Goal: Find specific page/section: Find specific page/section

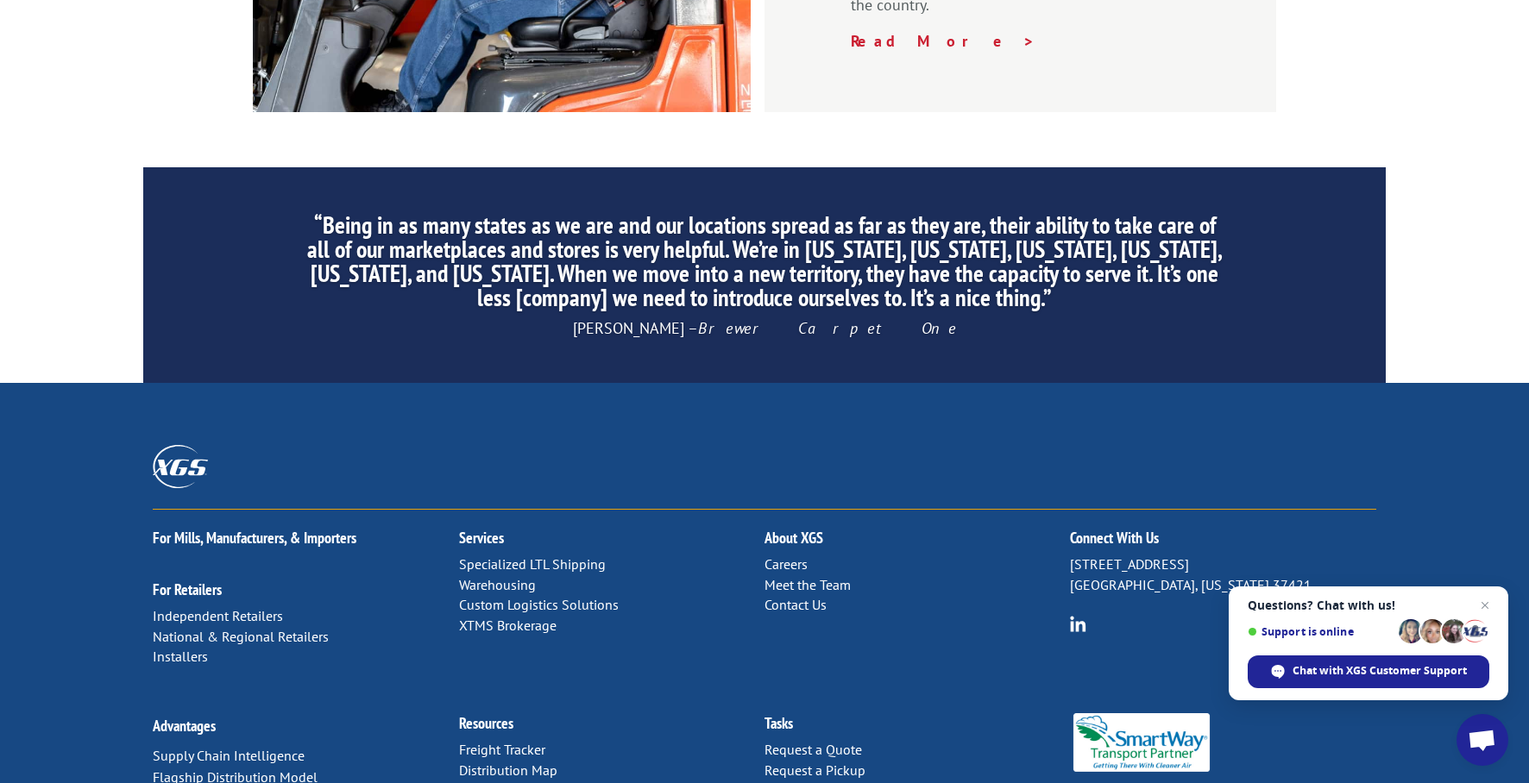
scroll to position [2632, 0]
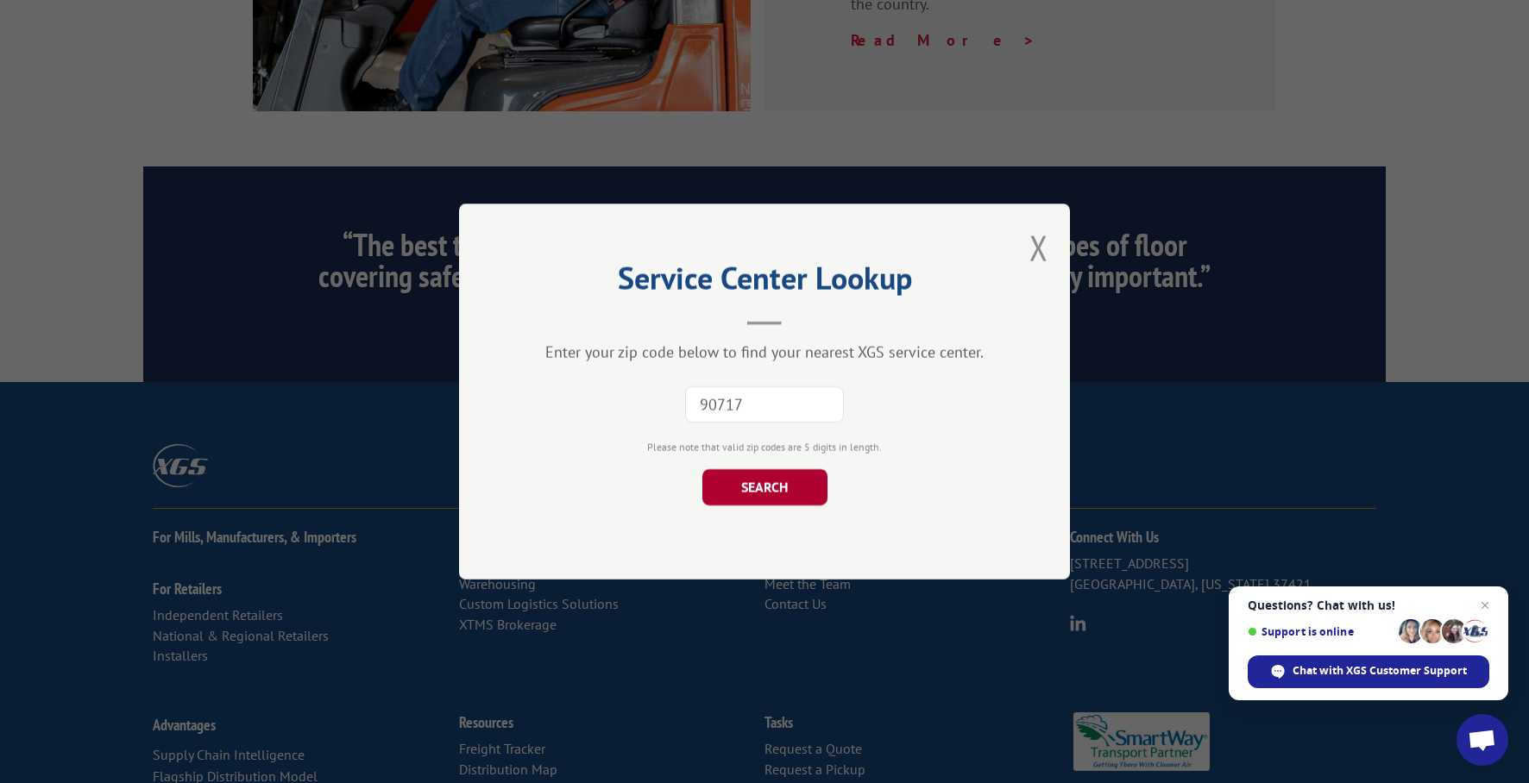
type input "90717"
click at [805, 477] on button "SEARCH" at bounding box center [764, 487] width 125 height 36
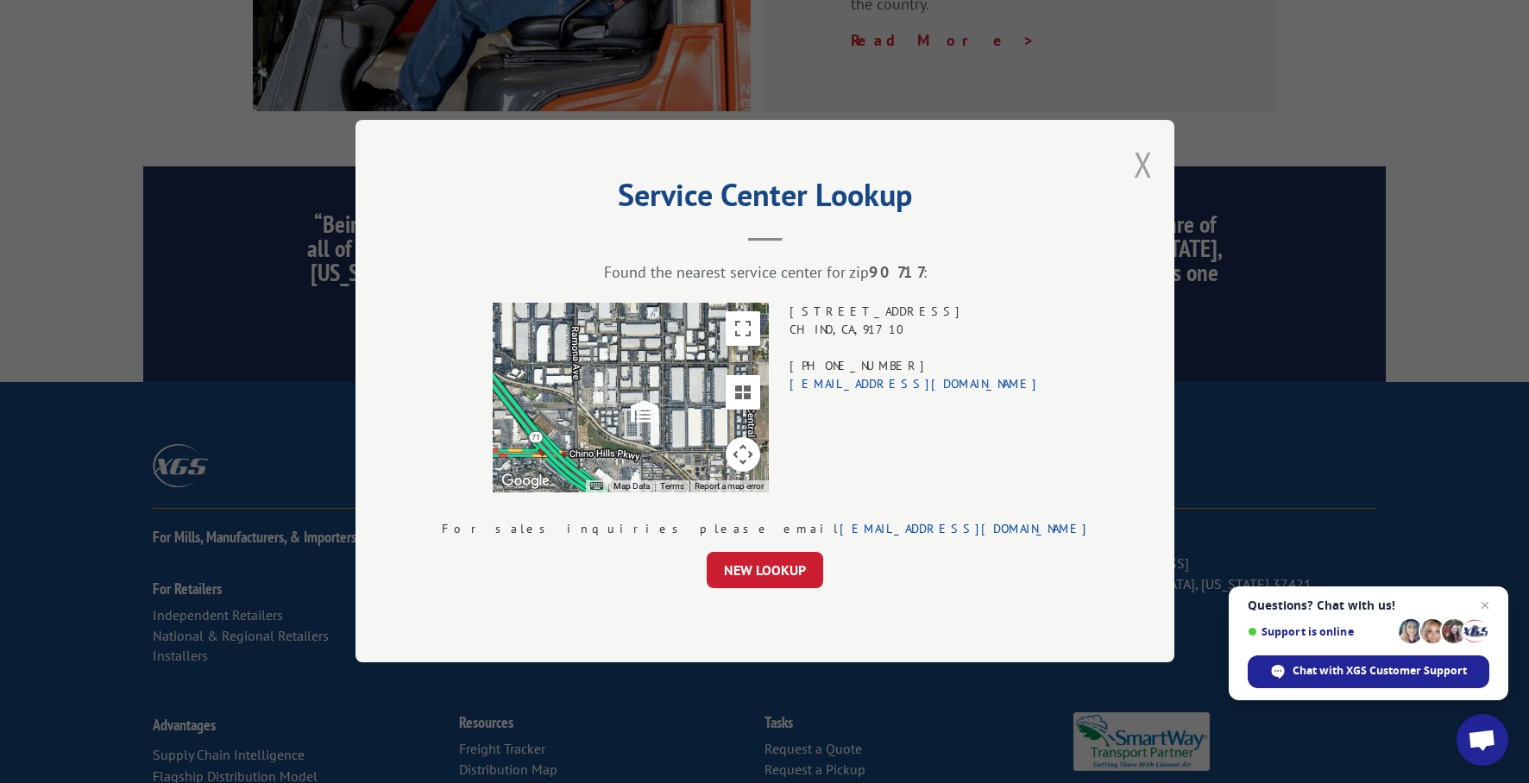
click at [1134, 155] on button "Close modal" at bounding box center [1143, 164] width 19 height 46
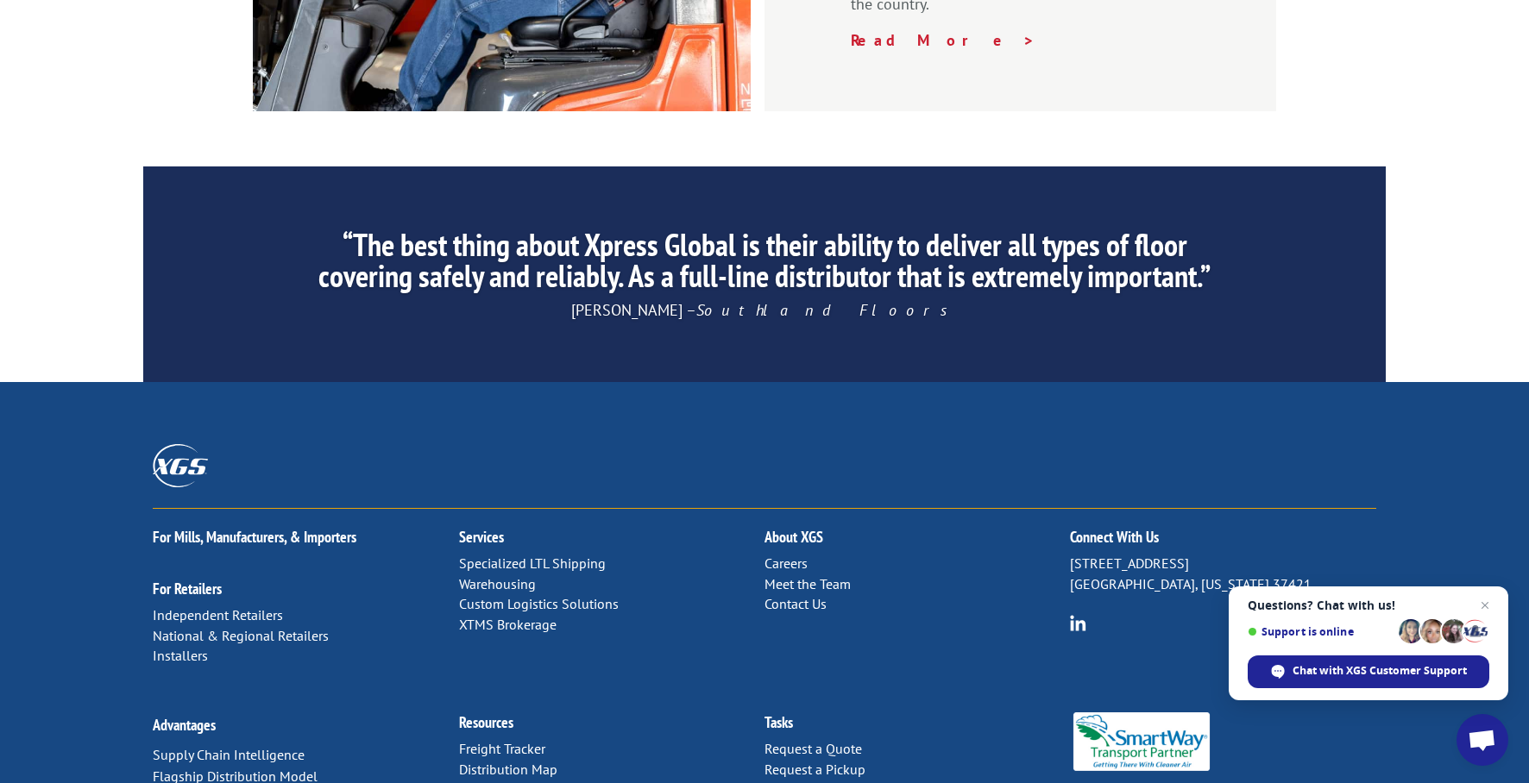
click at [813, 595] on link "Contact Us" at bounding box center [795, 603] width 62 height 17
